Goal: Information Seeking & Learning: Learn about a topic

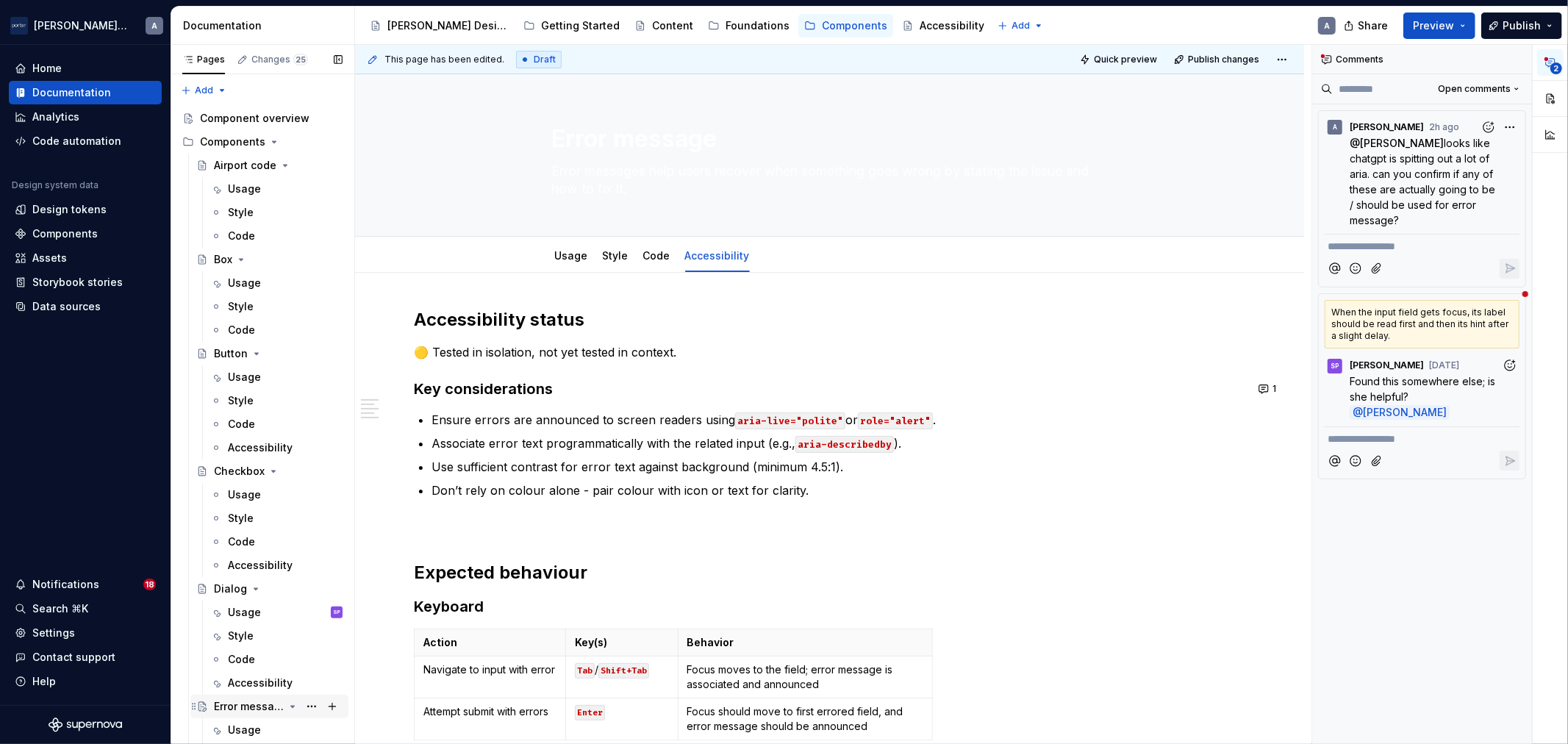
scroll to position [272, 0]
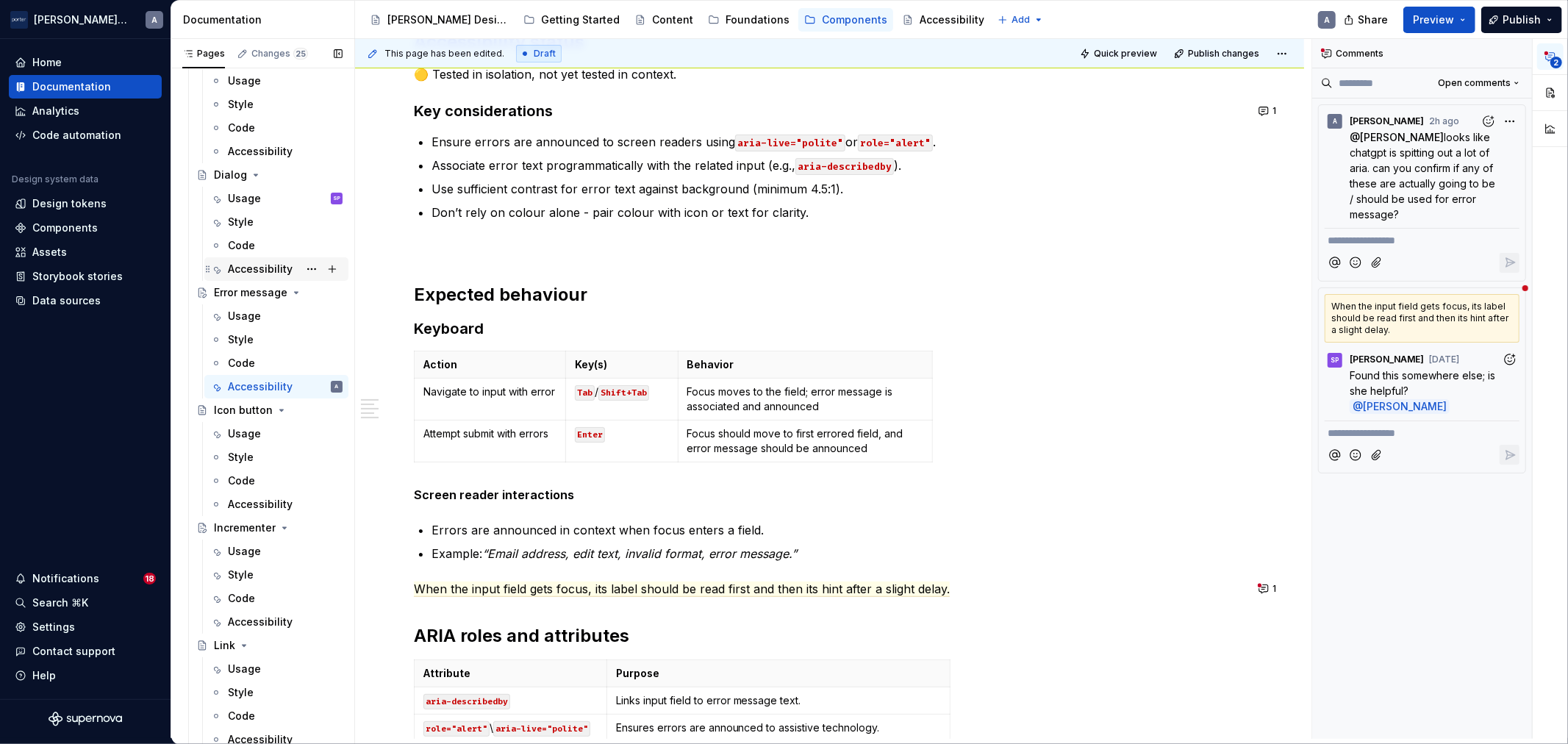
click at [236, 267] on div "Accessibility" at bounding box center [261, 268] width 65 height 15
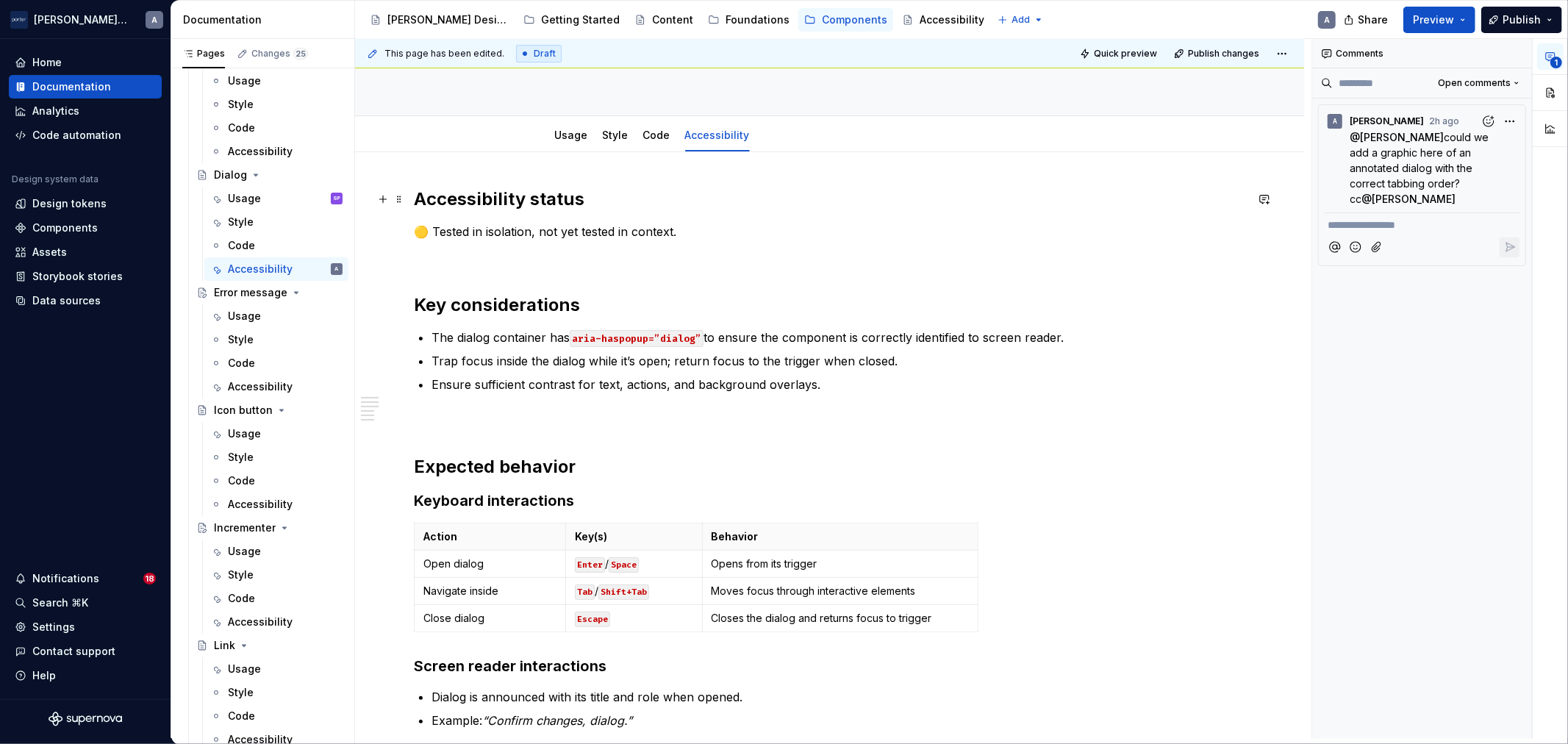
scroll to position [272, 0]
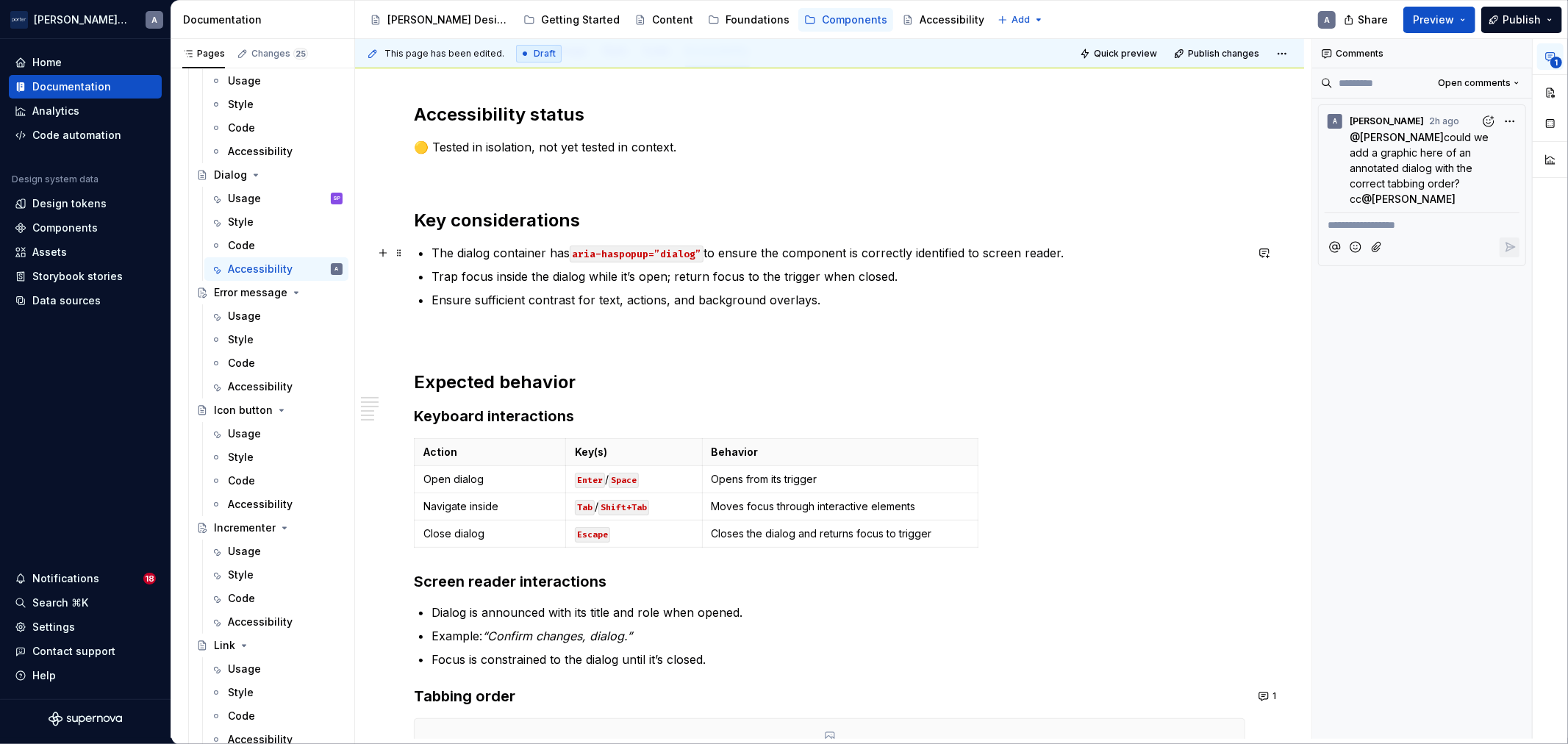
click at [605, 259] on code "aria-haspopup=”dialog”" at bounding box center [637, 254] width 134 height 17
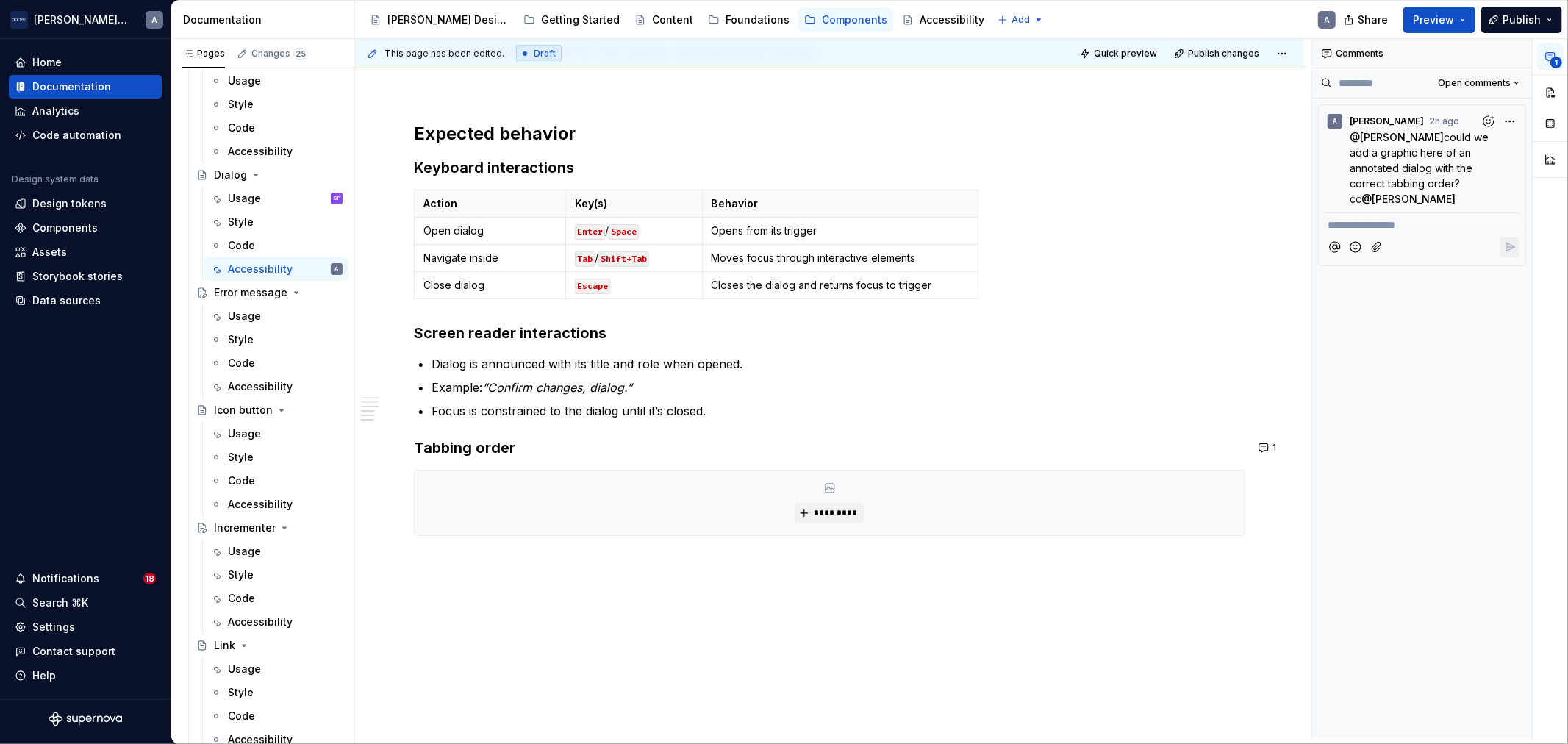
scroll to position [558, 0]
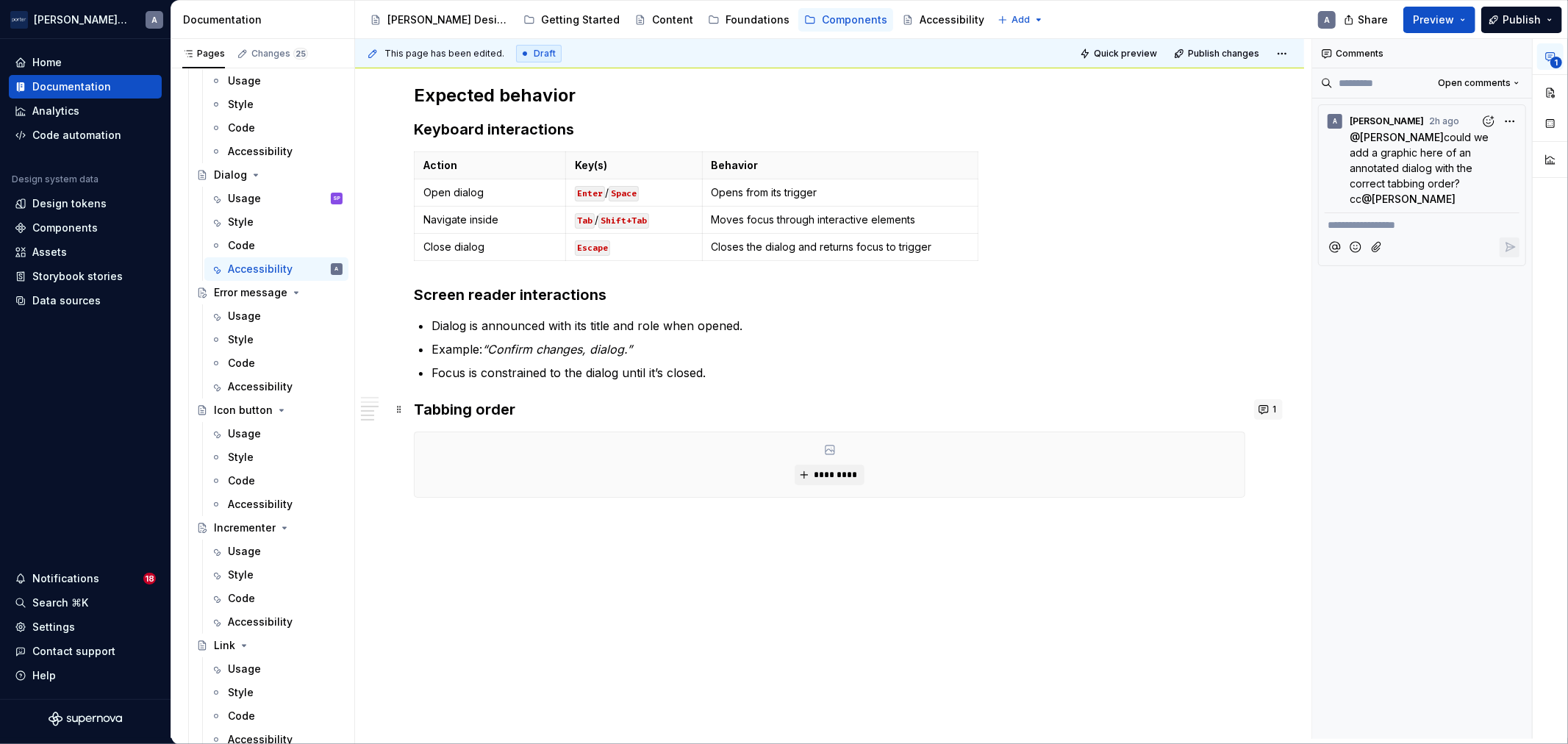
click at [1274, 408] on span "1" at bounding box center [1274, 409] width 4 height 12
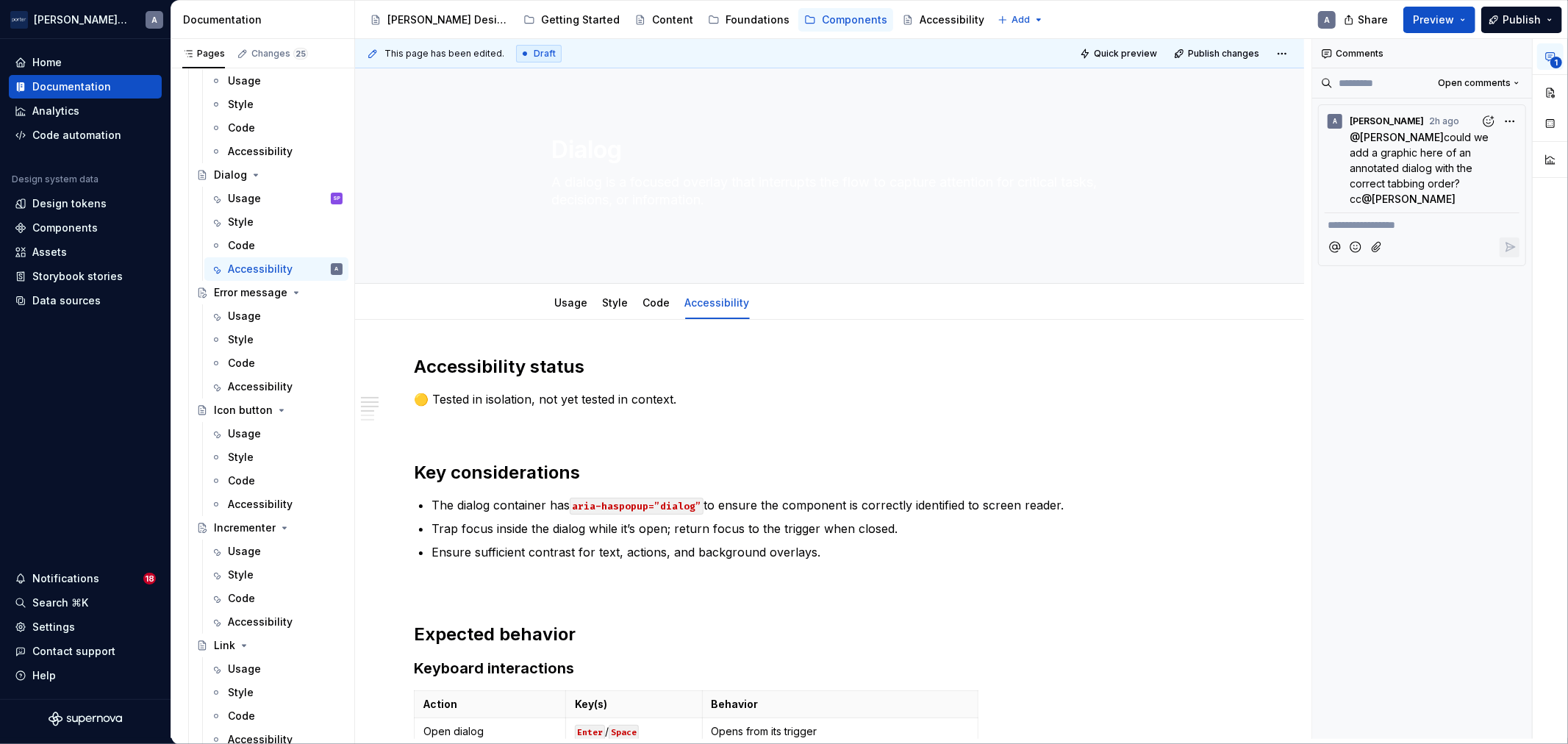
scroll to position [14, 0]
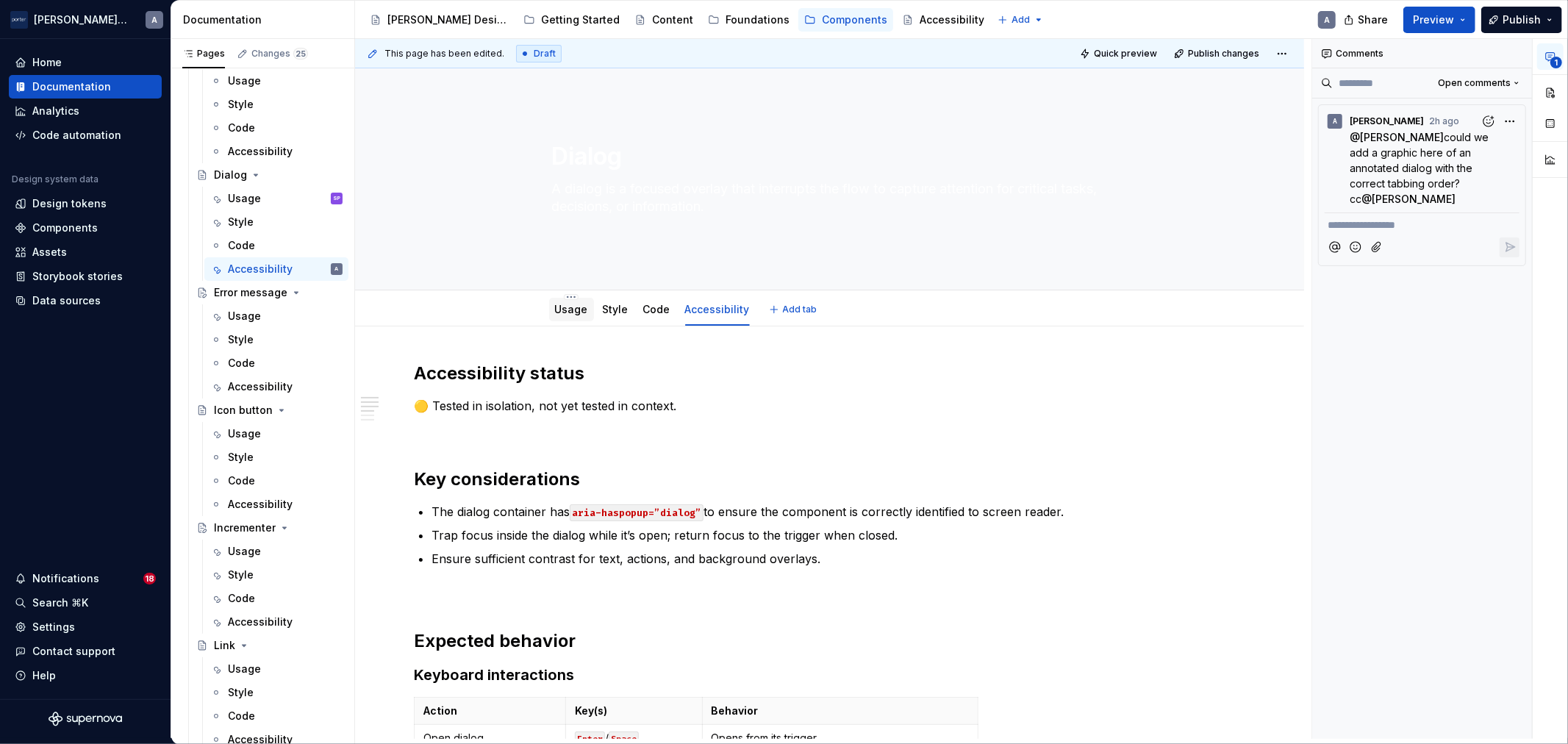
click at [573, 304] on link "Usage" at bounding box center [572, 308] width 33 height 13
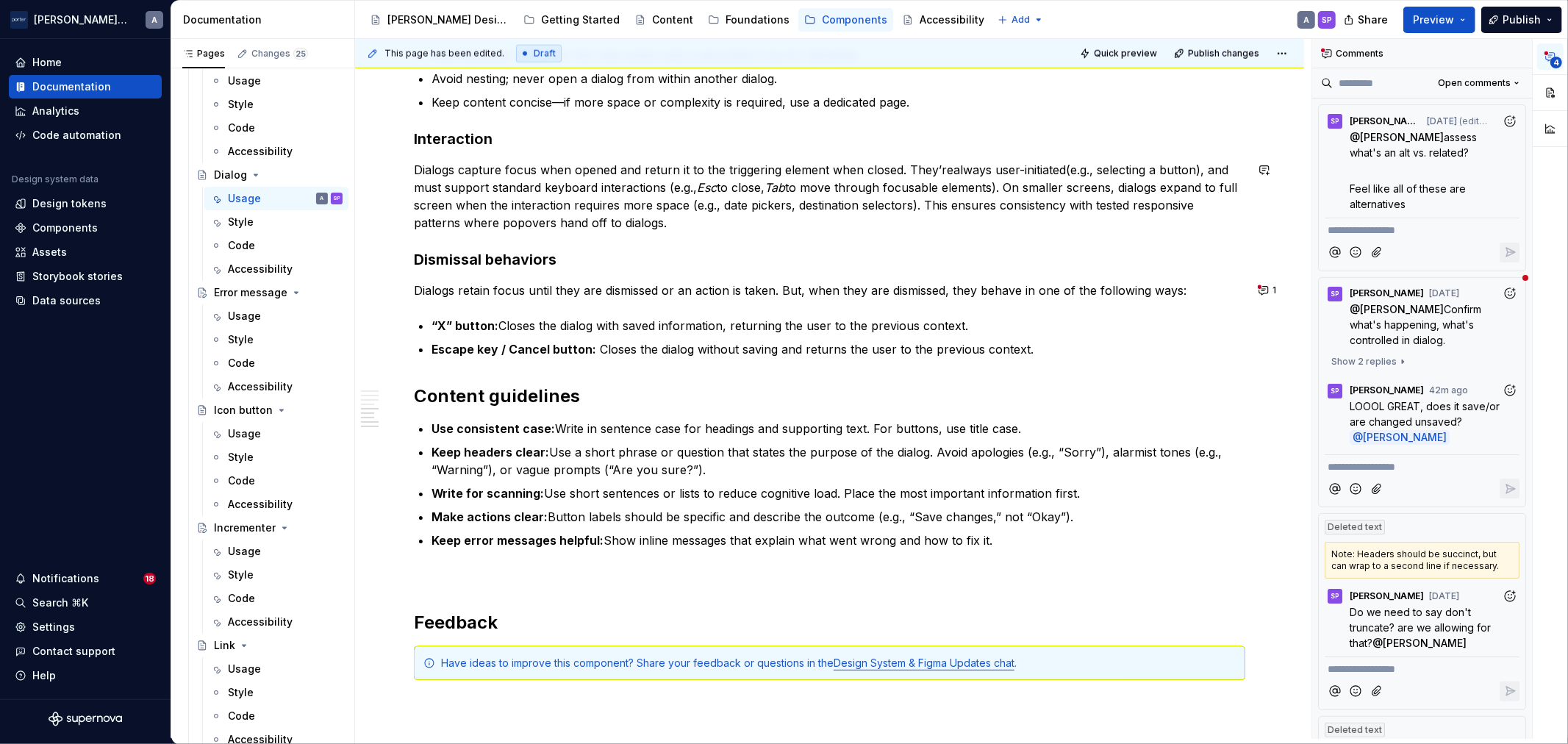
scroll to position [1769, 0]
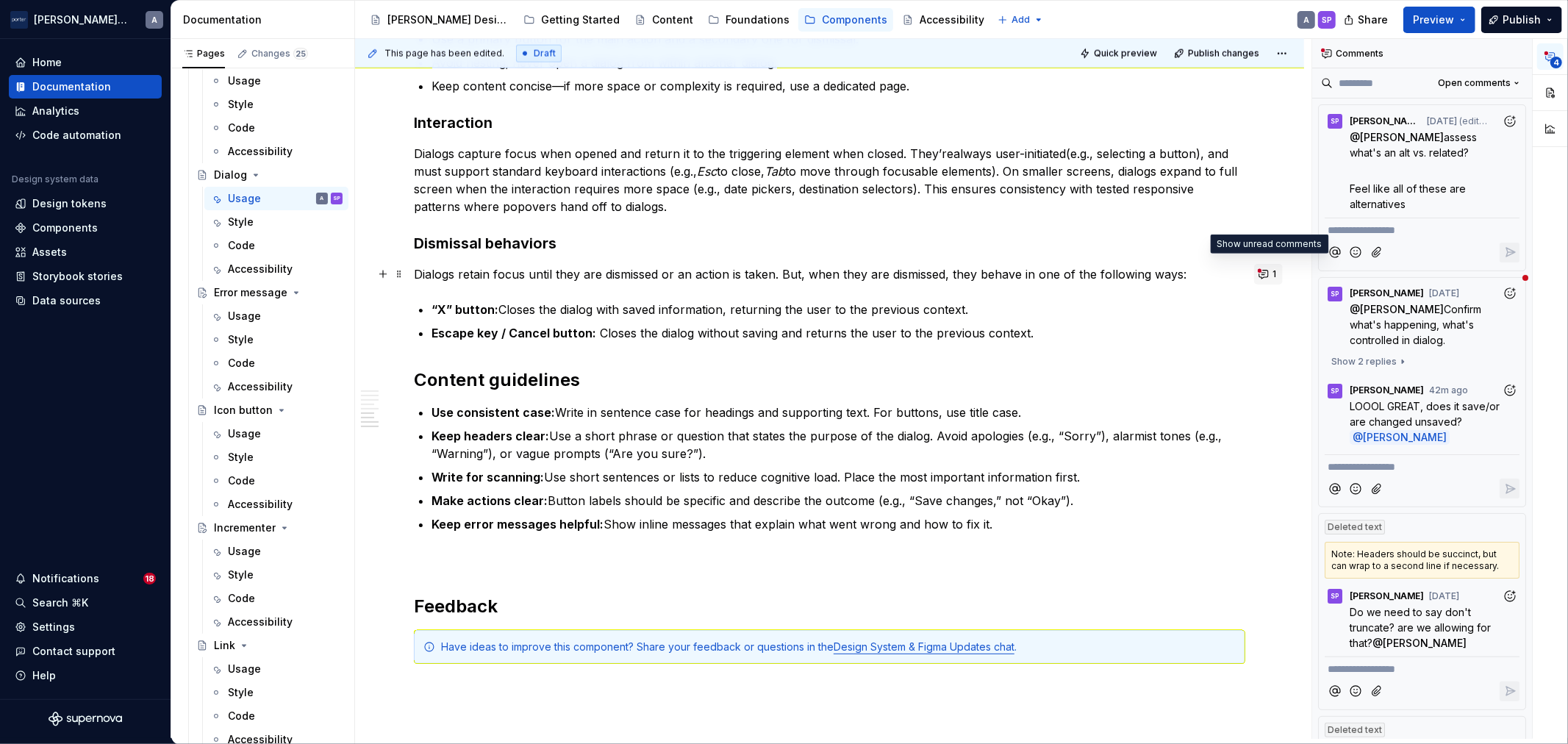
click at [1262, 273] on button "1" at bounding box center [1267, 273] width 28 height 21
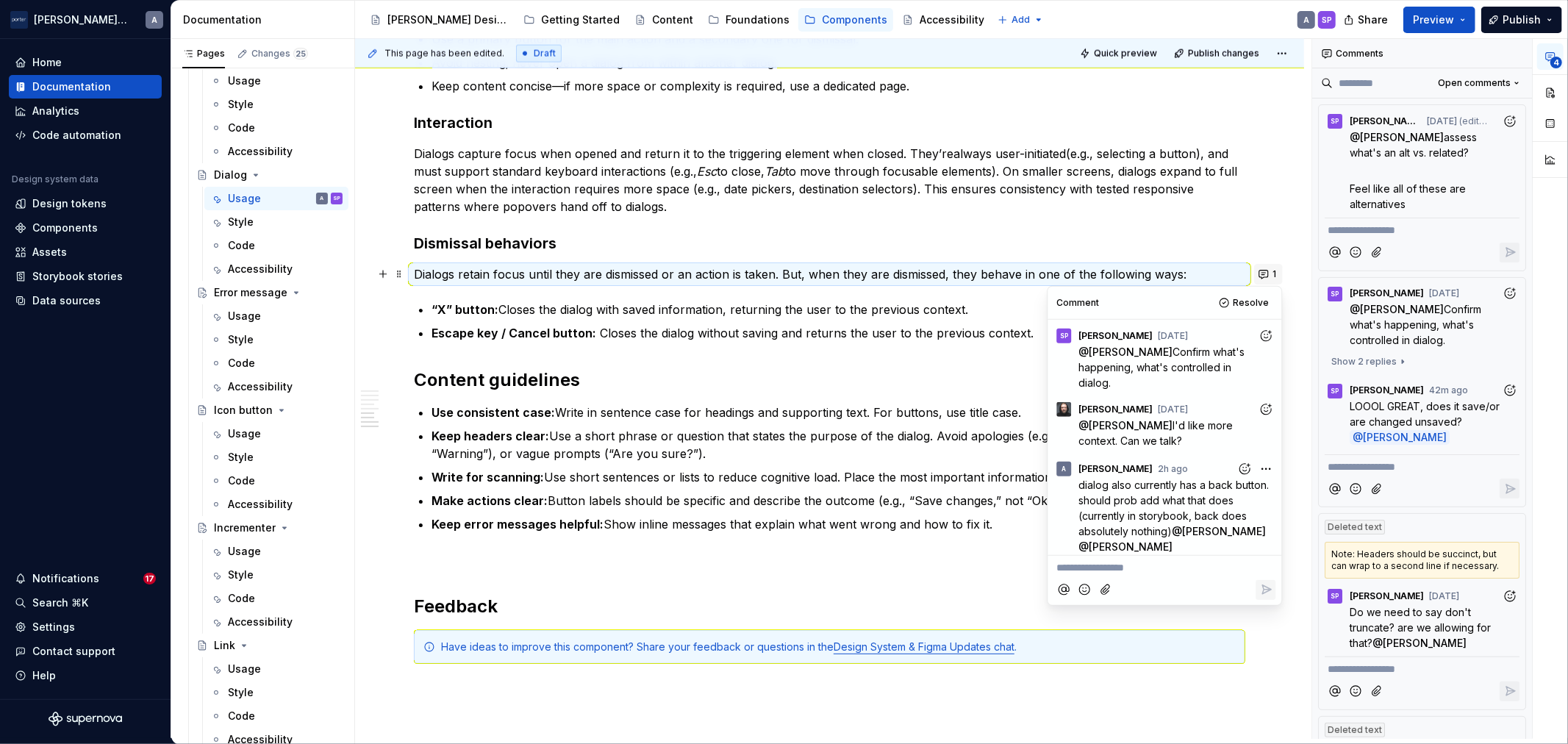
scroll to position [67, 0]
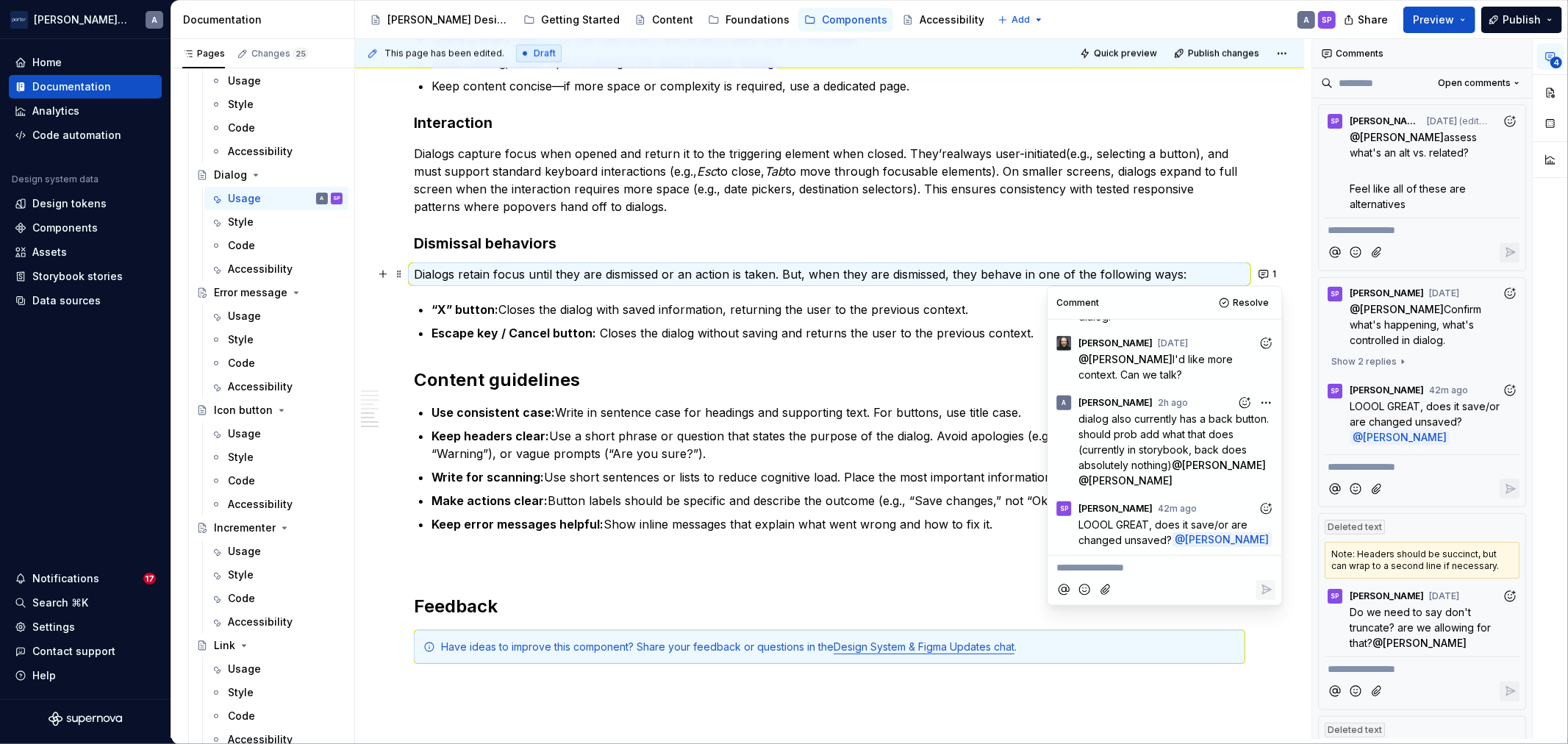
click at [736, 438] on p "Keep headers clear: Use a short phrase or question that states the purpose of t…" at bounding box center [838, 444] width 814 height 35
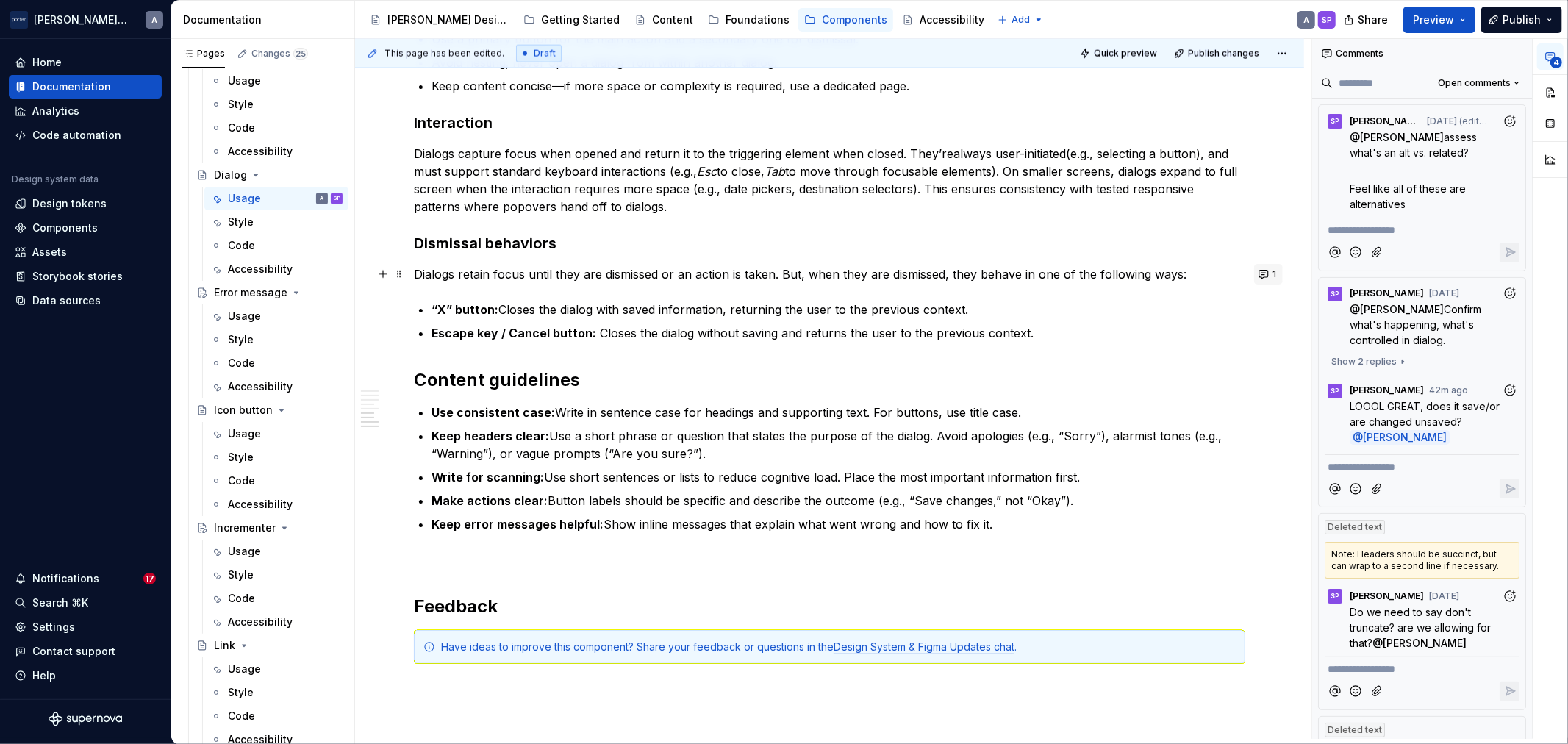
click at [1266, 272] on button "1" at bounding box center [1267, 273] width 28 height 21
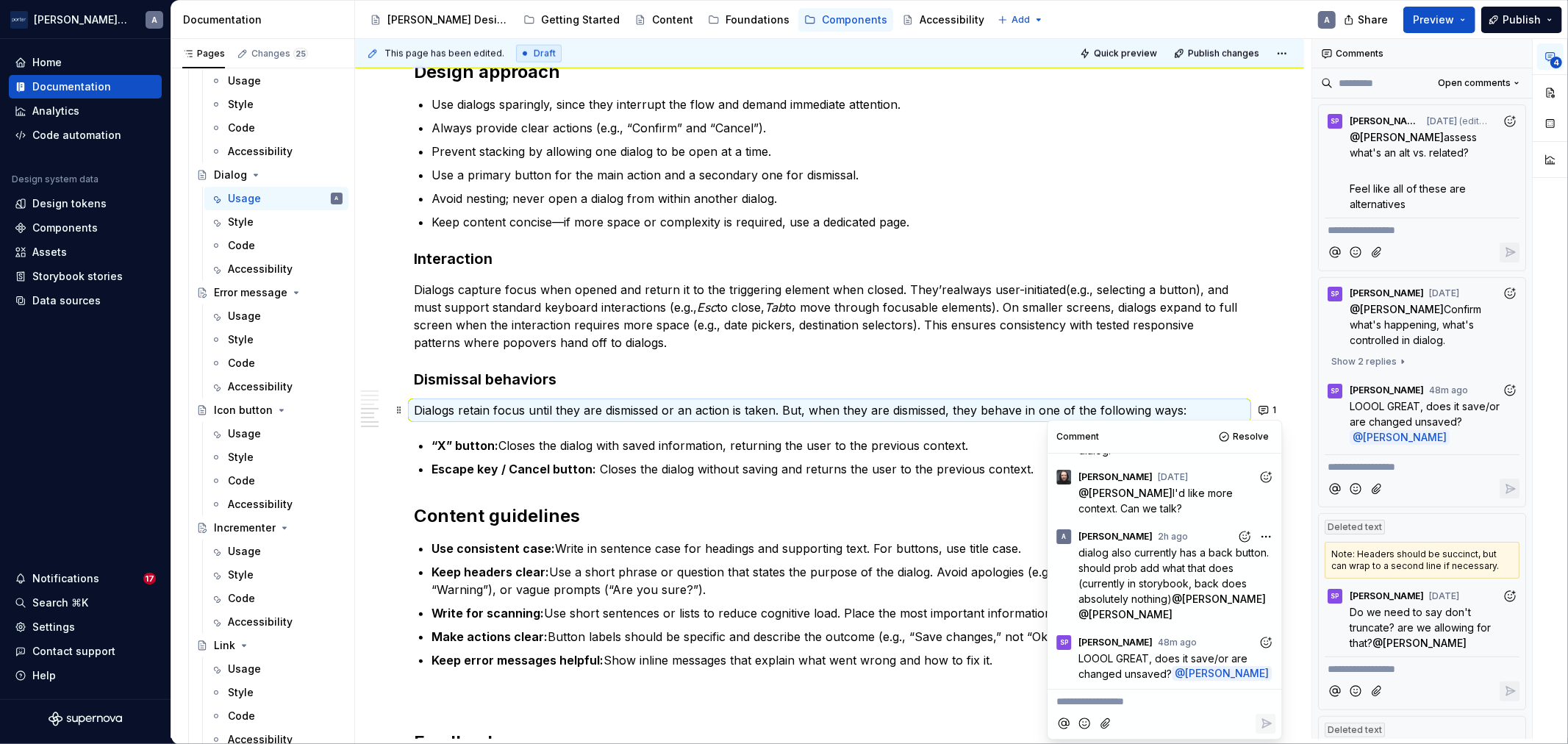
scroll to position [1904, 0]
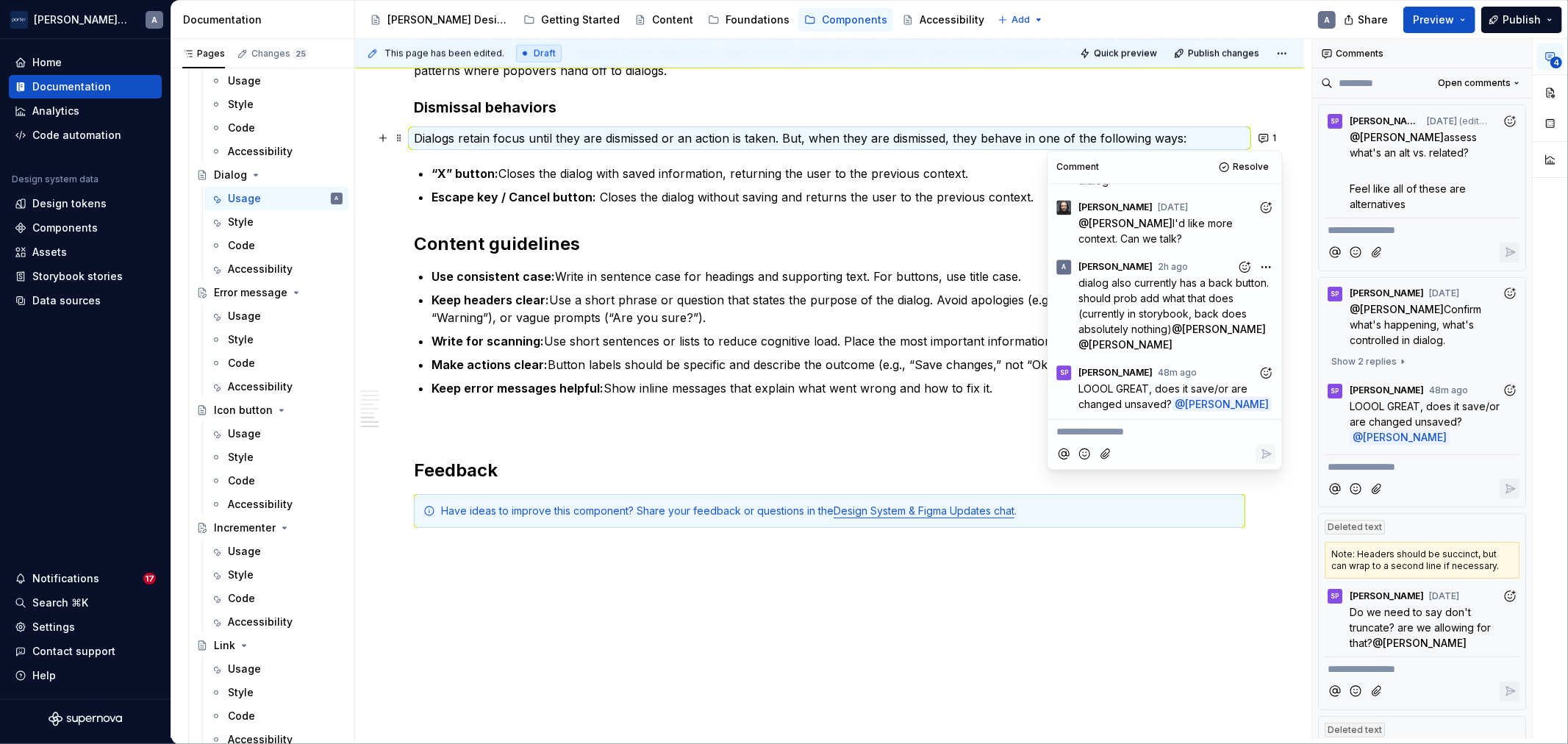
click at [921, 381] on p "Keep error messages helpful: Show inline messages that explain what went wrong …" at bounding box center [838, 388] width 814 height 18
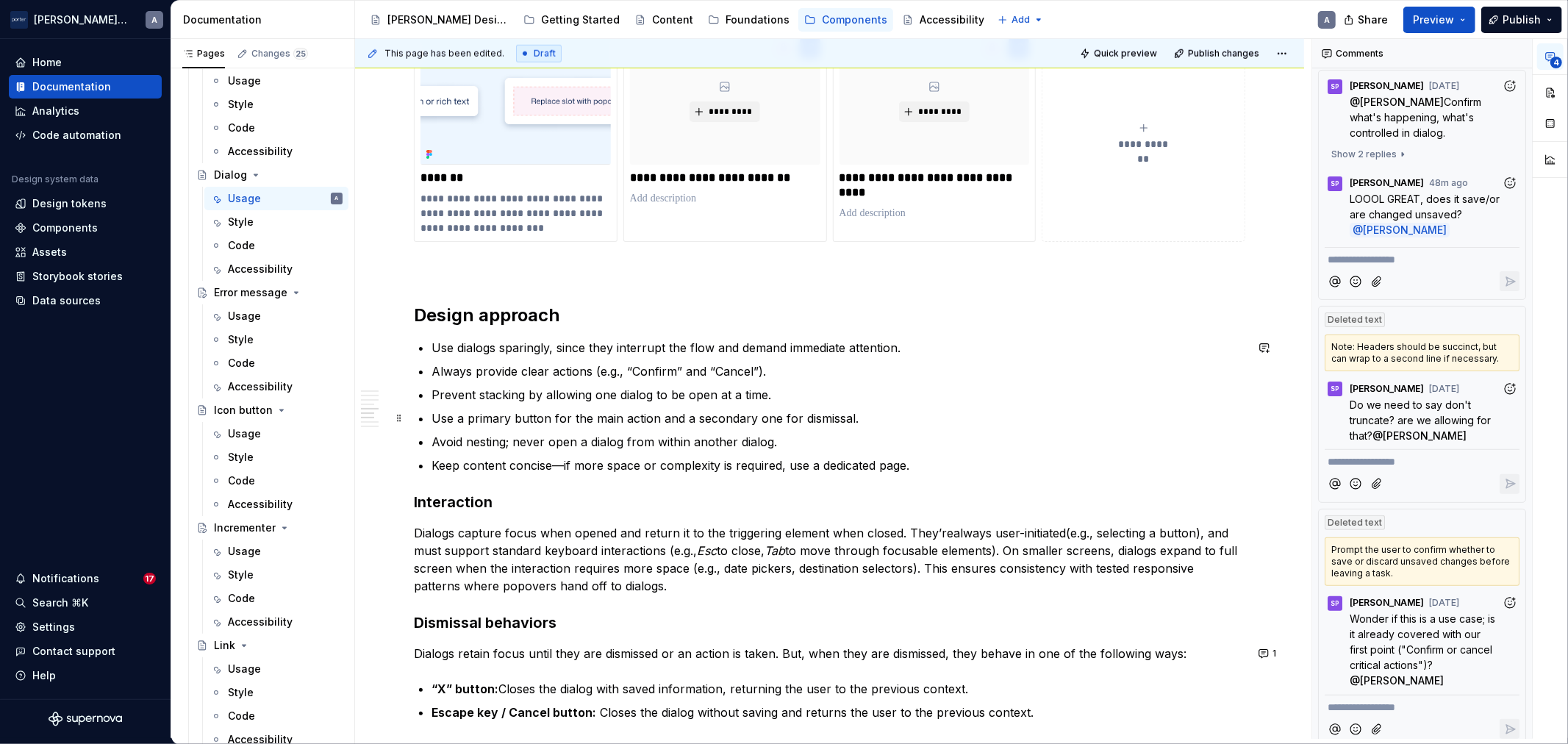
scroll to position [1361, 0]
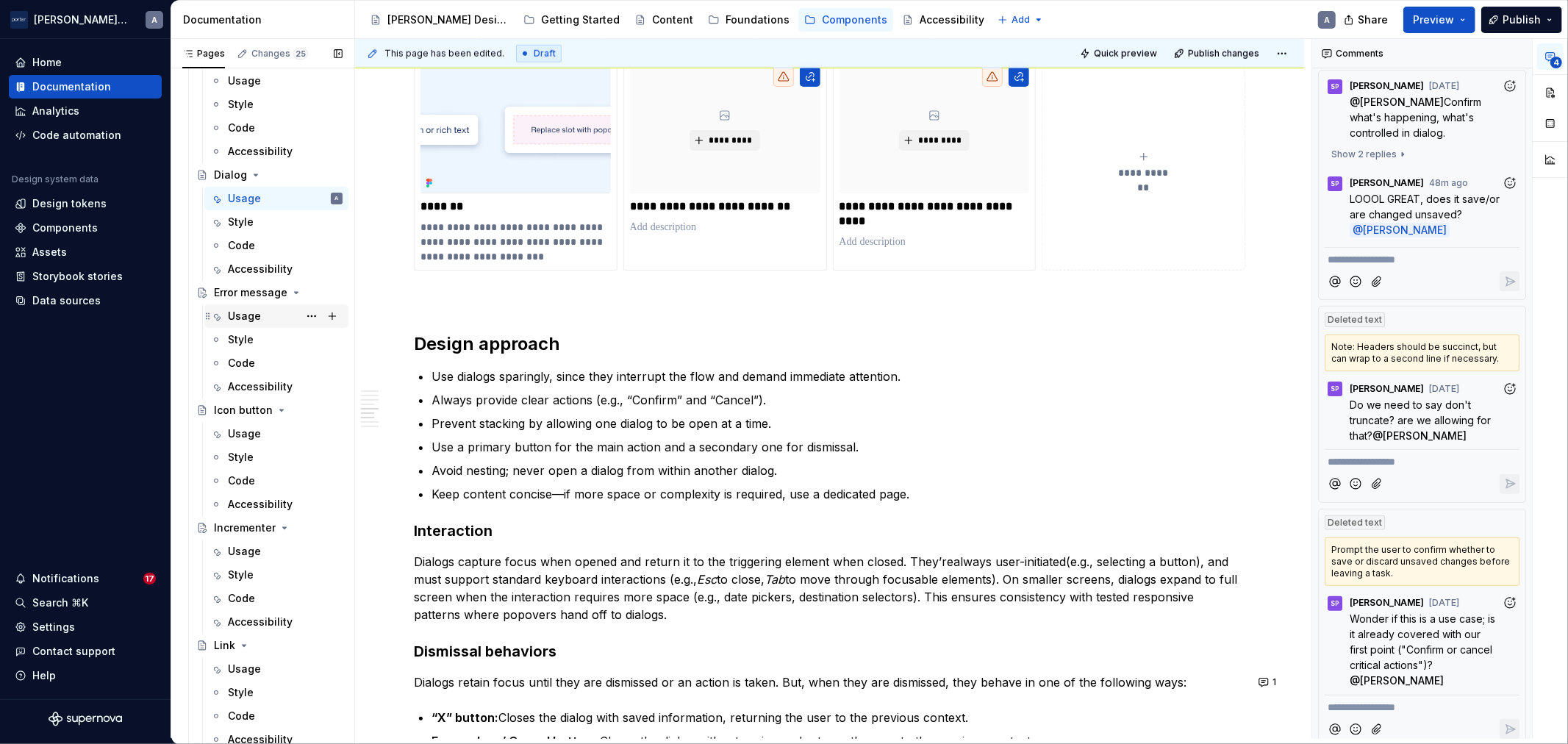
click at [259, 318] on div "Usage" at bounding box center [245, 315] width 33 height 15
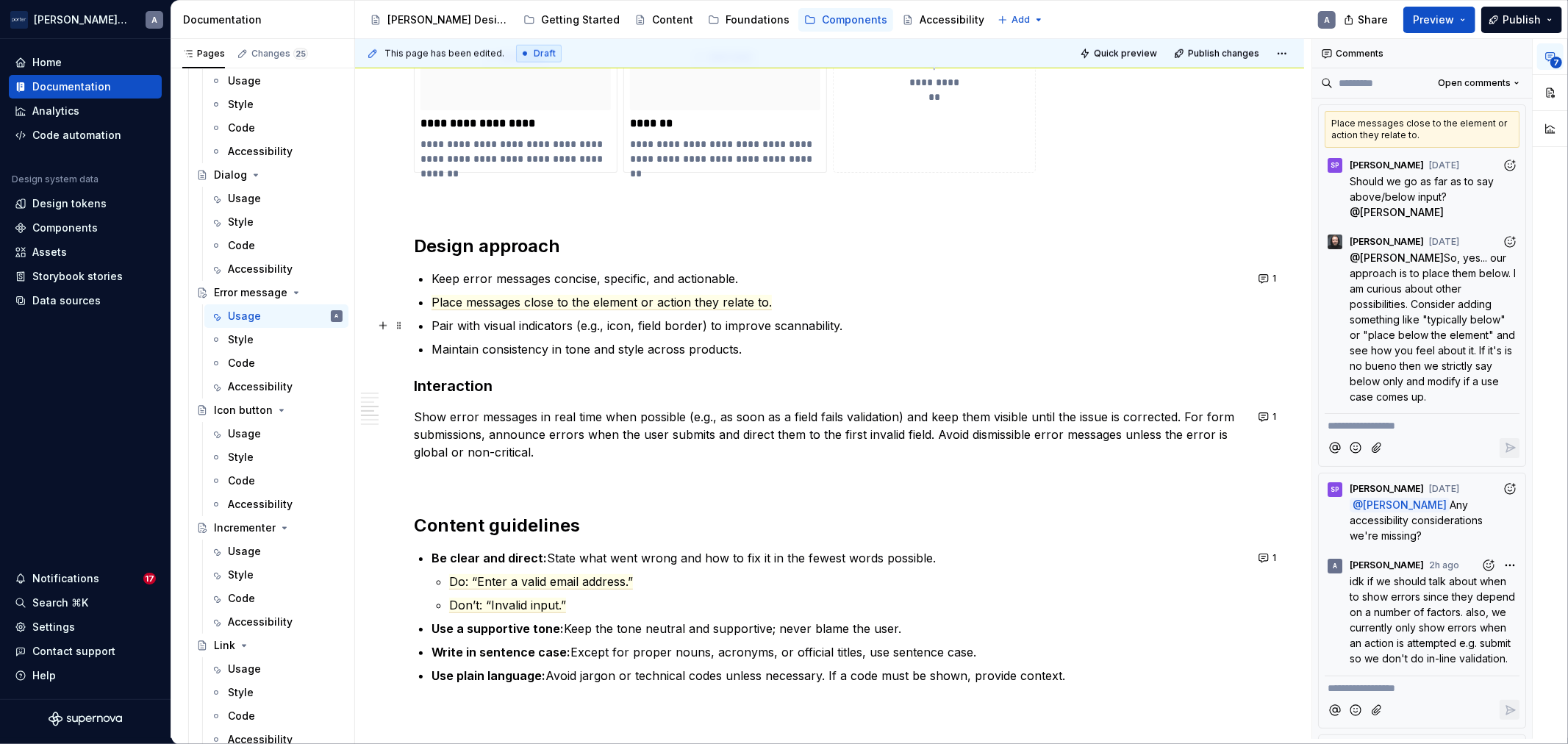
scroll to position [1496, 0]
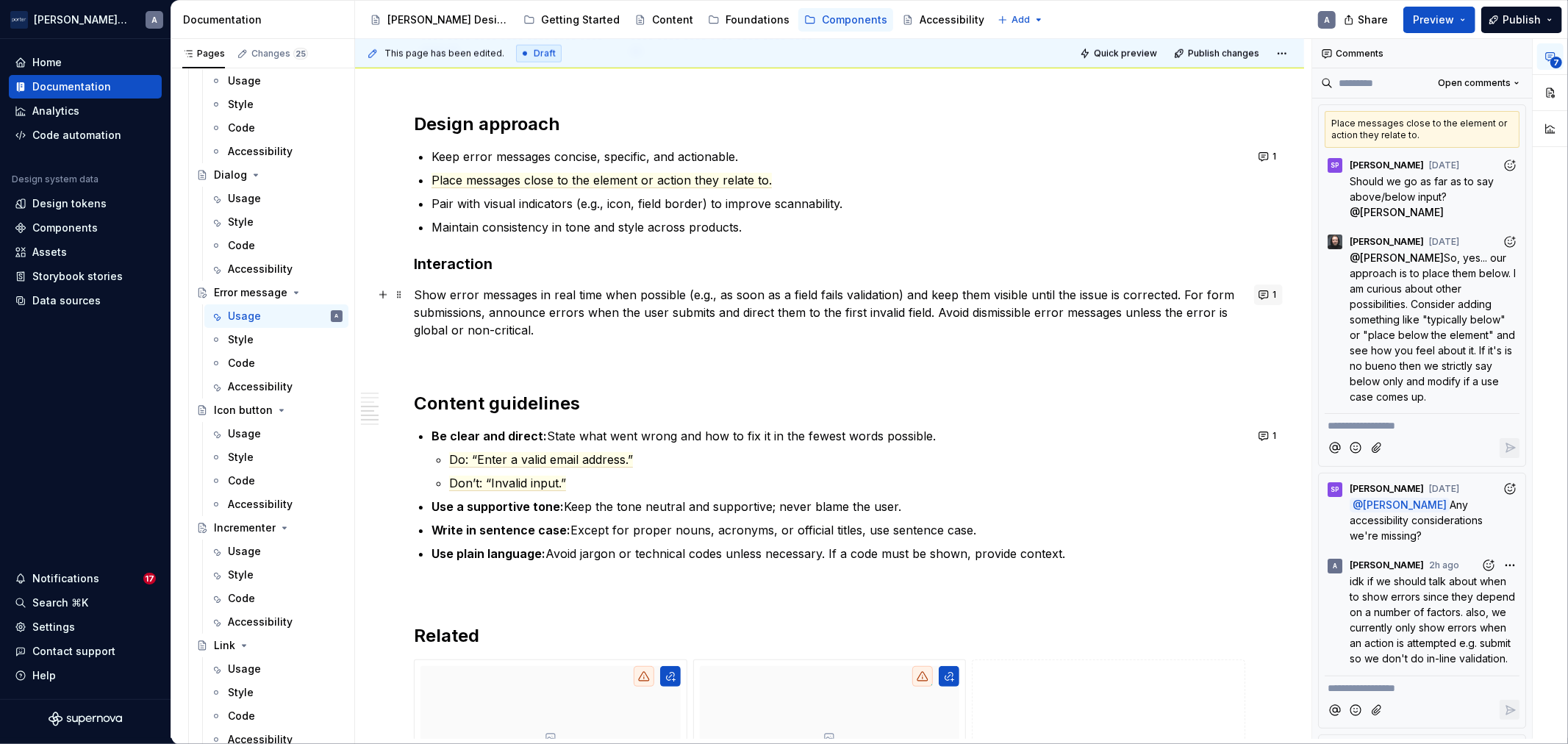
click at [1259, 291] on button "1" at bounding box center [1267, 294] width 28 height 21
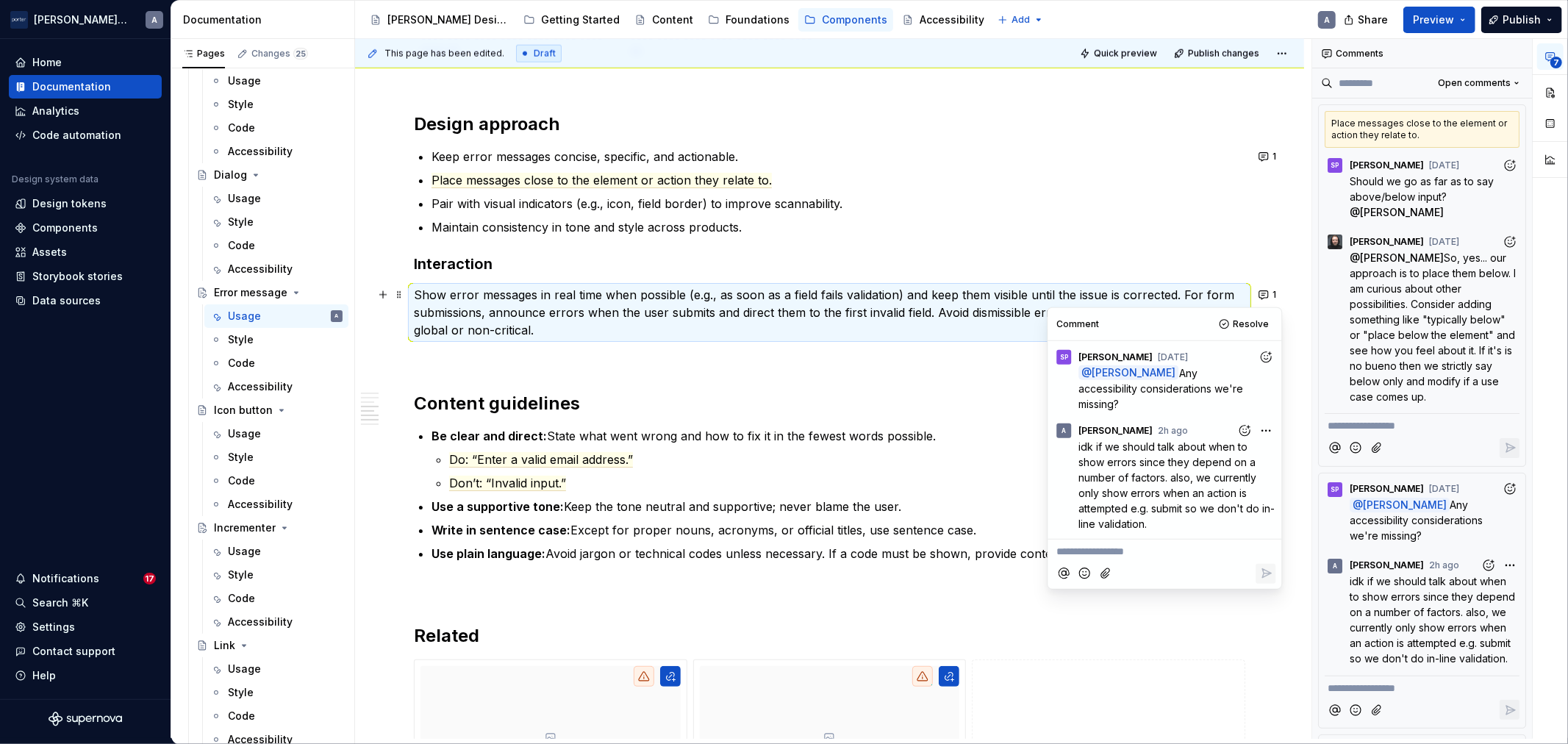
click at [731, 312] on p "Show error messages in real time when possible (e.g., as soon as a field fails …" at bounding box center [830, 312] width 832 height 53
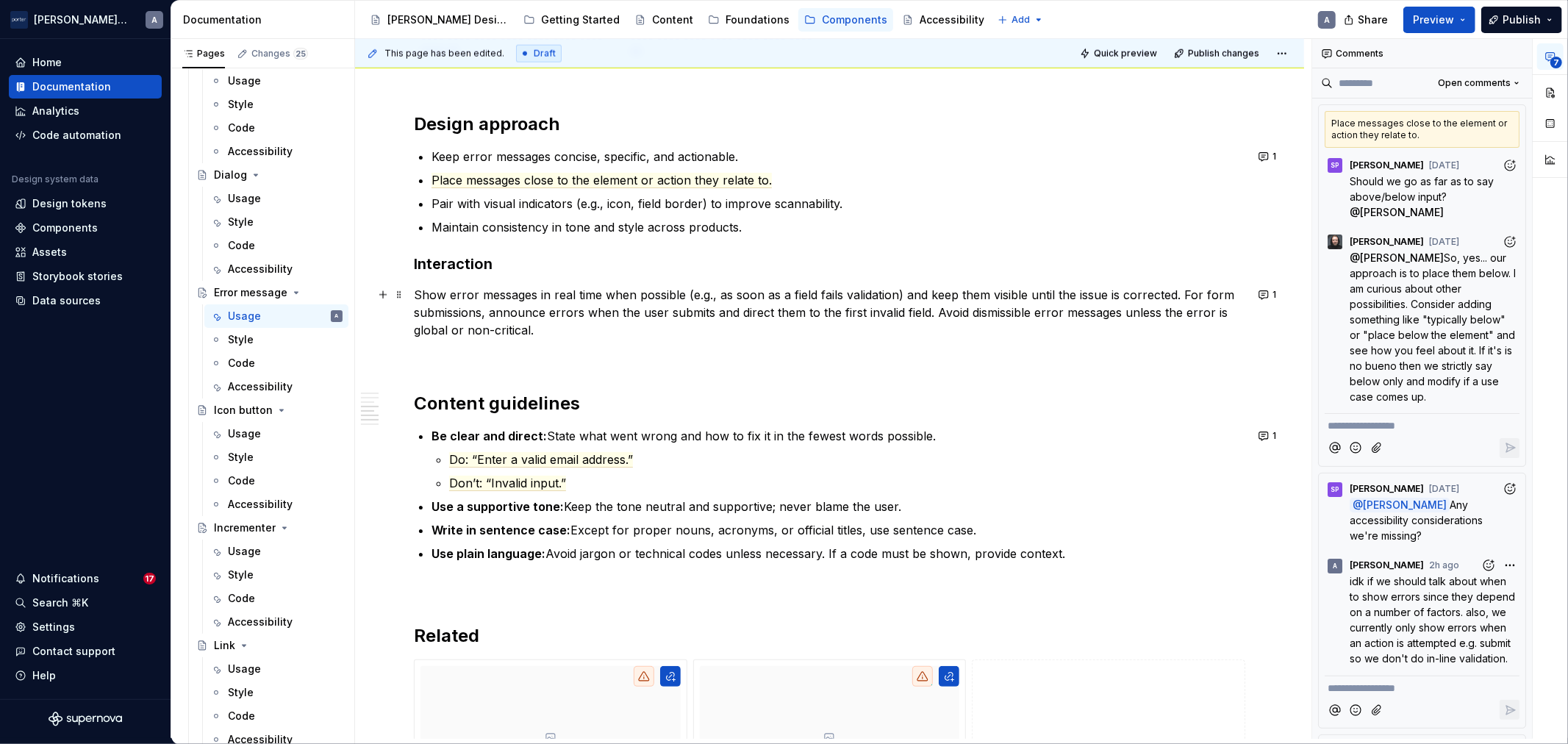
click at [745, 293] on p "Show error messages in real time when possible (e.g., as soon as a field fails …" at bounding box center [830, 312] width 832 height 53
drag, startPoint x: 898, startPoint y: 290, endPoint x: 687, endPoint y: 288, distance: 211.0
click at [687, 288] on p "Show error messages in real time when possible (e.g., as soon as a field fails …" at bounding box center [830, 312] width 832 height 53
copy p "(e.g., as soon as a field fails validation"
click at [1258, 295] on button "1" at bounding box center [1267, 294] width 28 height 21
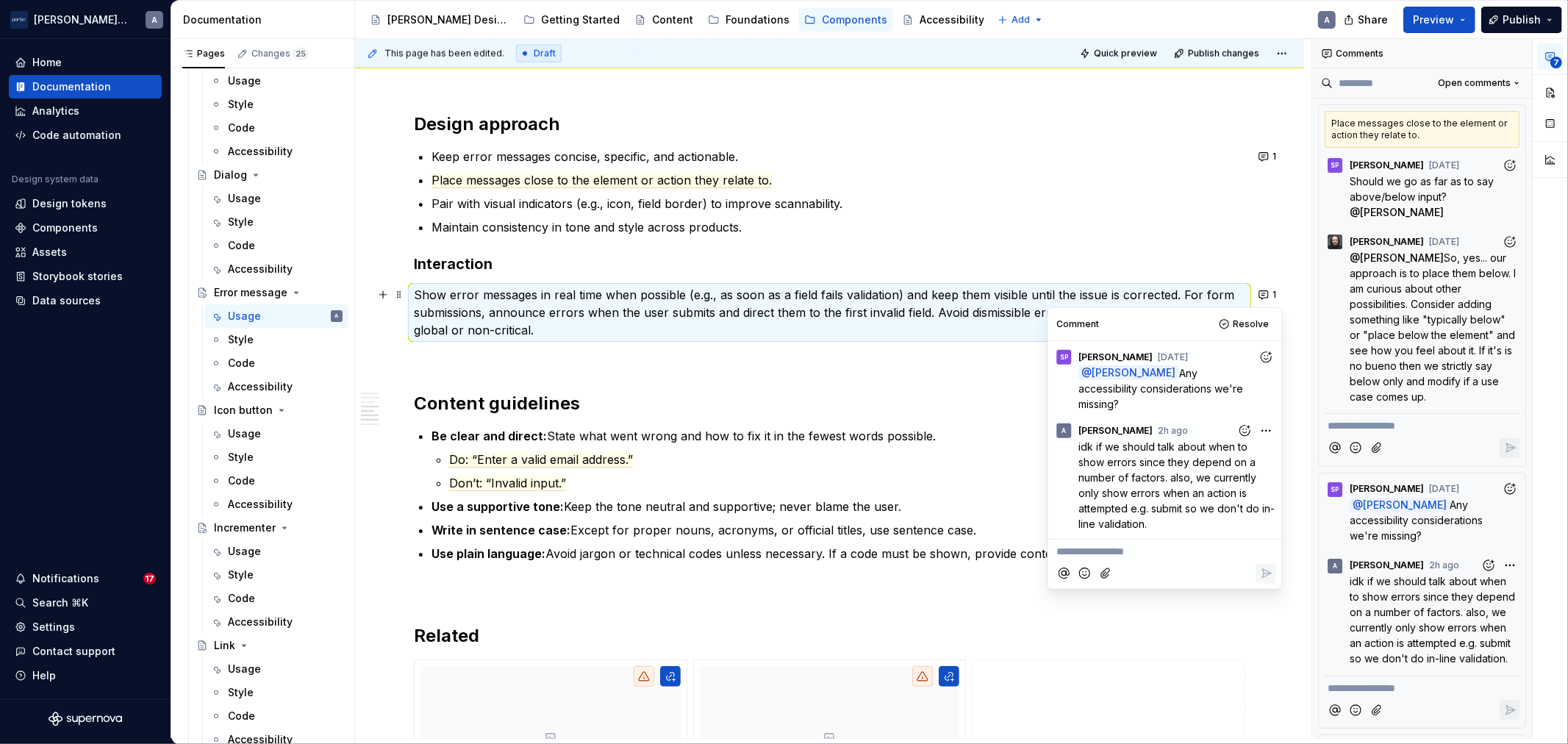
click at [703, 310] on p "Show error messages in real time when possible (e.g., as soon as a field fails …" at bounding box center [830, 312] width 832 height 53
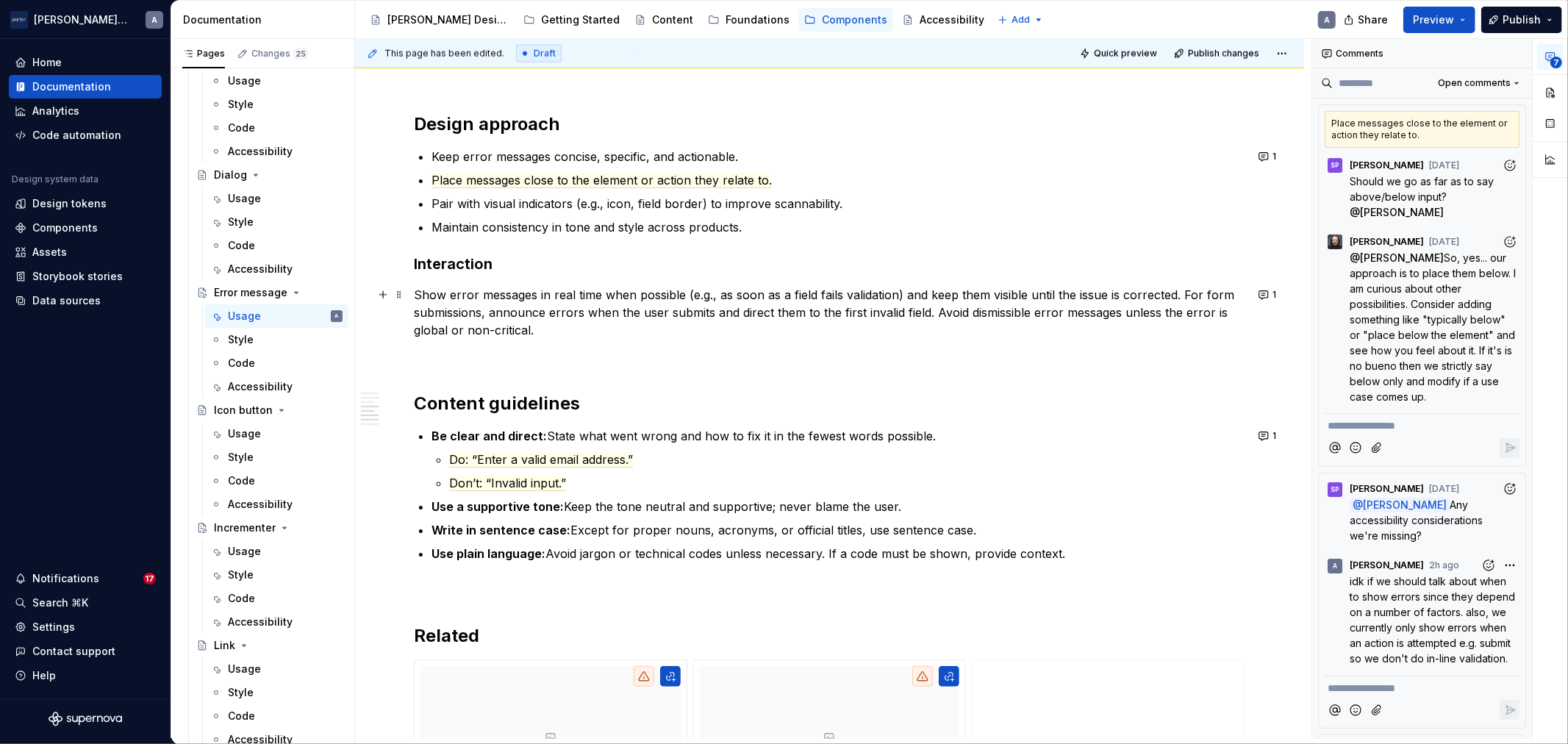
click at [575, 313] on p "Show error messages in real time when possible (e.g., as soon as a field fails …" at bounding box center [830, 312] width 832 height 53
click at [1270, 293] on button "1" at bounding box center [1267, 294] width 28 height 21
click at [956, 293] on p "Show error messages in real time when possible (e.g., as soon as a field fails …" at bounding box center [830, 312] width 832 height 53
click at [1260, 296] on button "1" at bounding box center [1267, 294] width 28 height 21
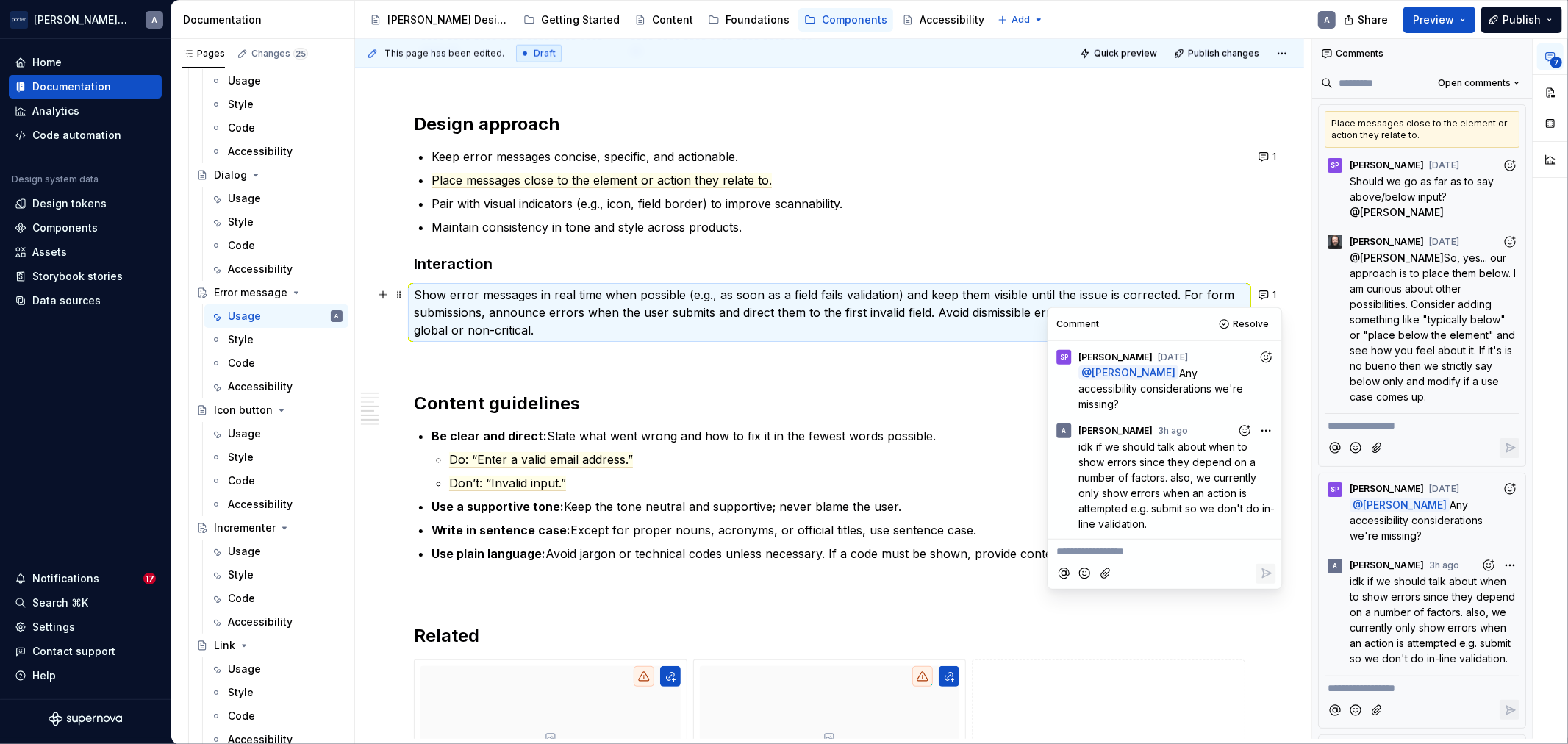
type textarea "*"
